Goal: Task Accomplishment & Management: Use online tool/utility

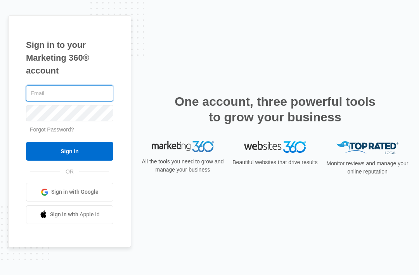
type input "[EMAIL_ADDRESS][DOMAIN_NAME]"
click at [70, 160] on input "Sign In" at bounding box center [69, 151] width 87 height 19
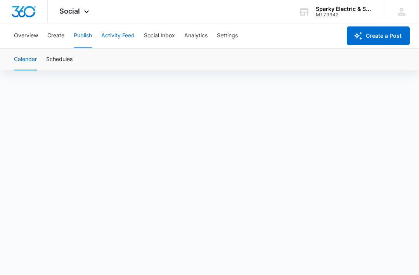
click at [113, 35] on button "Activity Feed" at bounding box center [117, 35] width 33 height 25
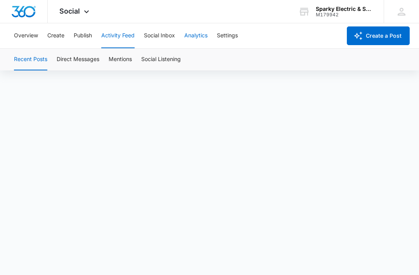
click at [198, 36] on button "Analytics" at bounding box center [195, 35] width 23 height 25
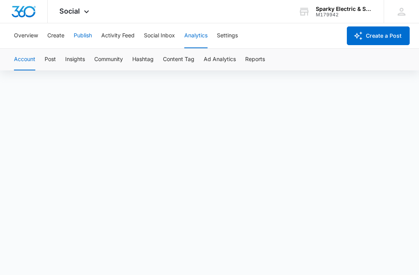
click at [86, 35] on button "Publish" at bounding box center [83, 35] width 18 height 25
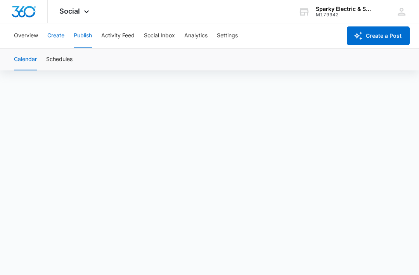
click at [63, 36] on button "Create" at bounding box center [55, 35] width 17 height 25
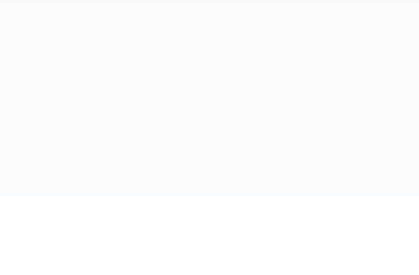
scroll to position [31, 0]
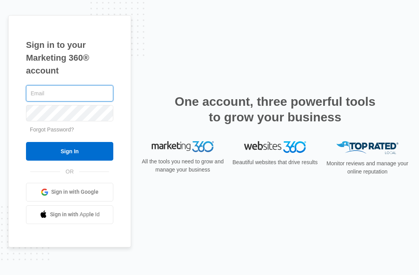
type input "[EMAIL_ADDRESS][DOMAIN_NAME]"
click at [70, 160] on input "Sign In" at bounding box center [69, 151] width 87 height 19
type input "marketing@sparkyelectric-solar.com"
click at [70, 160] on input "Sign In" at bounding box center [69, 151] width 87 height 19
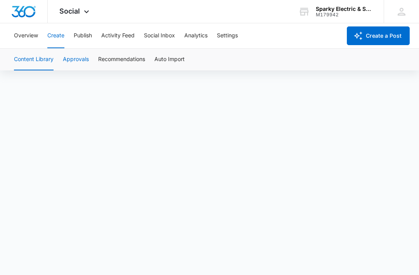
click at [76, 59] on button "Approvals" at bounding box center [76, 60] width 26 height 22
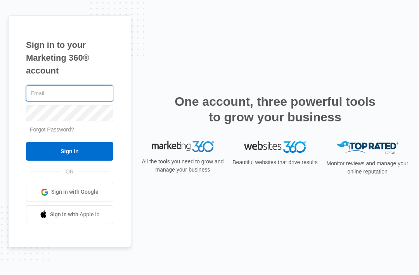
type input "[EMAIL_ADDRESS][DOMAIN_NAME]"
click at [70, 160] on input "Sign In" at bounding box center [69, 151] width 87 height 19
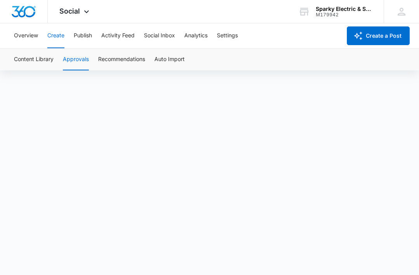
click at [63, 40] on button "Create" at bounding box center [55, 35] width 17 height 25
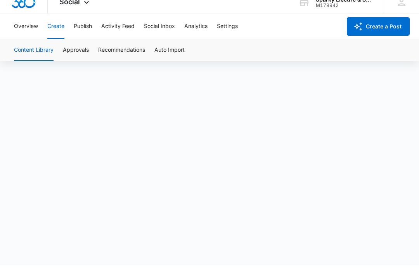
scroll to position [6, 0]
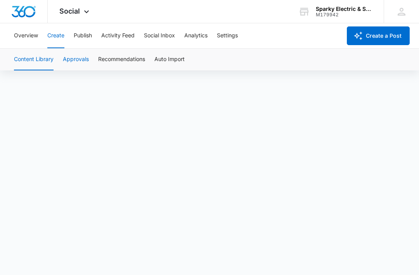
click at [75, 63] on button "Approvals" at bounding box center [76, 60] width 26 height 22
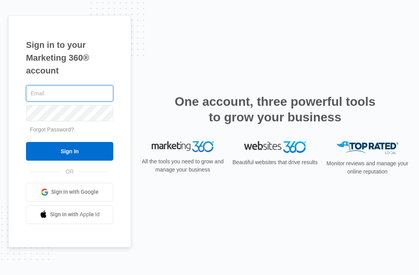
type input "[EMAIL_ADDRESS][DOMAIN_NAME]"
click at [70, 160] on input "Sign In" at bounding box center [69, 151] width 87 height 19
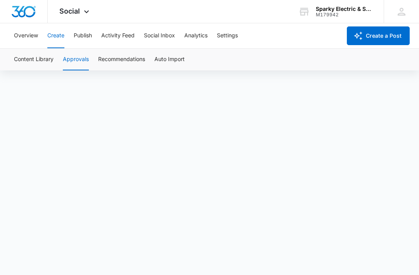
click at [53, 40] on button "Create" at bounding box center [55, 35] width 17 height 25
click at [91, 66] on div "Content Library Approvals Recommendations Auto Import" at bounding box center [209, 60] width 401 height 22
click at [79, 60] on button "Approvals" at bounding box center [76, 60] width 26 height 22
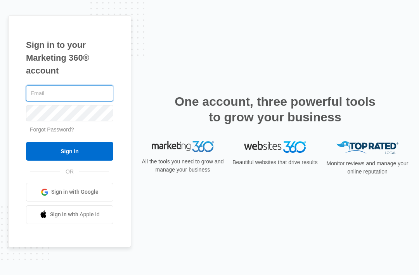
type input "[EMAIL_ADDRESS][DOMAIN_NAME]"
click at [70, 160] on input "Sign In" at bounding box center [69, 151] width 87 height 19
